Goal: Browse casually: Explore the website without a specific task or goal

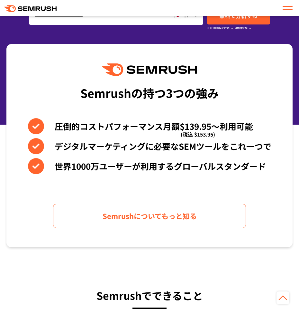
scroll to position [350, 0]
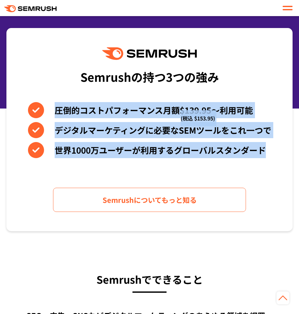
drag, startPoint x: 263, startPoint y: 151, endPoint x: 55, endPoint y: 109, distance: 212.4
click at [55, 109] on div "圧倒的コストパフォーマンス月額$139.95〜利用可能 (税込 $153.95) デジタルマーケティングに必要なSEMツールをこれ一つで 世界[DATE]万ユ…" at bounding box center [150, 130] width 244 height 56
click at [55, 109] on li "圧倒的コストパフォーマンス月額$139.95〜利用可能 (税込 $153.95)" at bounding box center [150, 110] width 244 height 16
drag, startPoint x: 52, startPoint y: 109, endPoint x: 248, endPoint y: 158, distance: 201.4
click at [248, 159] on div "Semrushの持つ3つの強み 圧倒的コストパフォーマンス月額$139.95〜利用可能 (税込 $153.95) デジタルマーケティングに必要なSEMツールを…" at bounding box center [149, 129] width 287 height 203
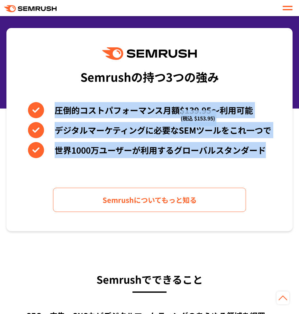
click at [248, 158] on div "Semrushの持つ3つの強み 圧倒的コストパフォーマンス月額$139.95〜利用可能 (税込 $153.95) デジタルマーケティングに必要なSEMツールを…" at bounding box center [149, 129] width 287 height 203
drag, startPoint x: 264, startPoint y: 153, endPoint x: 64, endPoint y: 107, distance: 204.8
click at [64, 107] on div "圧倒的コストパフォーマンス月額$139.95〜利用可能 (税込 $153.95) デジタルマーケティングに必要なSEMツールをこれ一つで 世界[DATE]万ユ…" at bounding box center [150, 130] width 244 height 56
click at [64, 107] on li "圧倒的コストパフォーマンス月額$139.95〜利用可能 (税込 $153.95)" at bounding box center [150, 110] width 244 height 16
drag, startPoint x: 58, startPoint y: 107, endPoint x: 262, endPoint y: 144, distance: 207.3
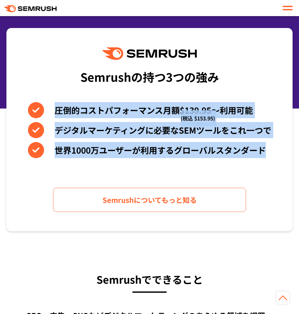
click at [262, 144] on div "圧倒的コストパフォーマンス月額$139.95〜利用可能 (税込 $153.95) デジタルマーケティングに必要なSEMツールをこれ一つで 世界[DATE]万ユ…" at bounding box center [150, 130] width 244 height 56
click at [262, 144] on li "世界1000万ユーザーが利用するグローバルスタンダード" at bounding box center [150, 150] width 244 height 16
drag, startPoint x: 271, startPoint y: 146, endPoint x: 76, endPoint y: 102, distance: 200.3
click at [76, 102] on div "圧倒的コストパフォーマンス月額$139.95〜利用可能 (税込 $153.95) デジタルマーケティングに必要なSEMツールをこれ一つで 世界[DATE]万ユ…" at bounding box center [150, 130] width 244 height 56
click at [76, 102] on li "圧倒的コストパフォーマンス月額$139.95〜利用可能 (税込 $153.95)" at bounding box center [150, 110] width 244 height 16
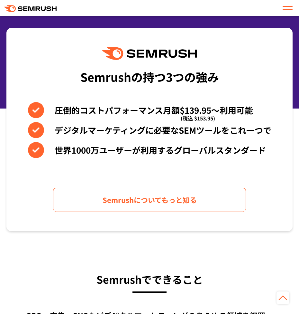
click at [65, 104] on li "圧倒的コストパフォーマンス月額$139.95〜利用可能 (税込 $153.95)" at bounding box center [150, 110] width 244 height 16
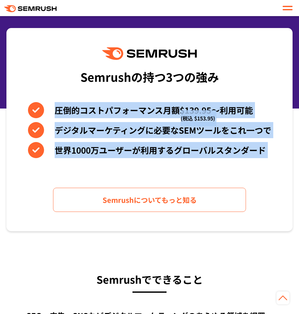
drag, startPoint x: 54, startPoint y: 105, endPoint x: 261, endPoint y: 184, distance: 221.9
click at [263, 184] on div "Semrushの持つ3つの強み 圧倒的コストパフォーマンス月額$139.95〜利用可能 (税込 $153.95) デジタルマーケティングに必要なSEMツールを…" at bounding box center [149, 129] width 287 height 203
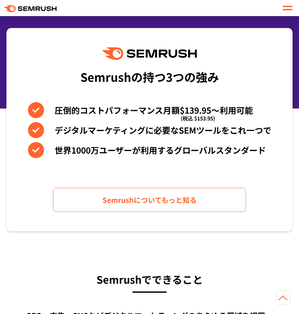
drag, startPoint x: 258, startPoint y: 173, endPoint x: 226, endPoint y: 165, distance: 32.6
click at [257, 173] on div "Semrushの持つ3つの強み 圧倒的コストパフォーマンス月額$139.95〜利用可能 (税込 $153.95) デジタルマーケティングに必要なSEMツールを…" at bounding box center [149, 129] width 287 height 203
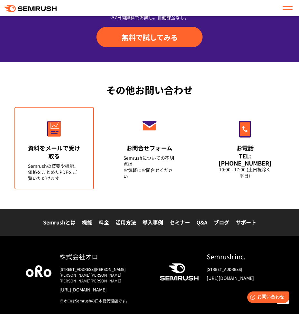
scroll to position [2512, 0]
